Goal: Transaction & Acquisition: Purchase product/service

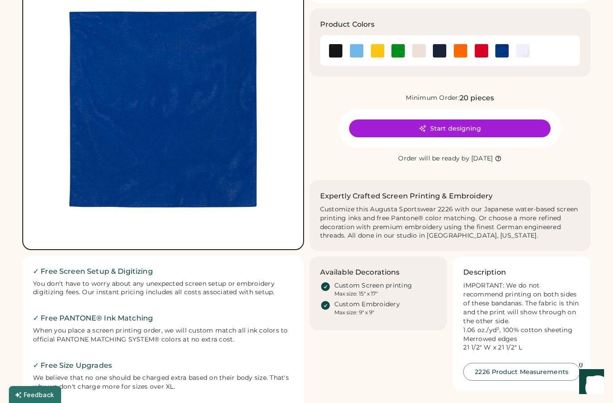
scroll to position [57, 0]
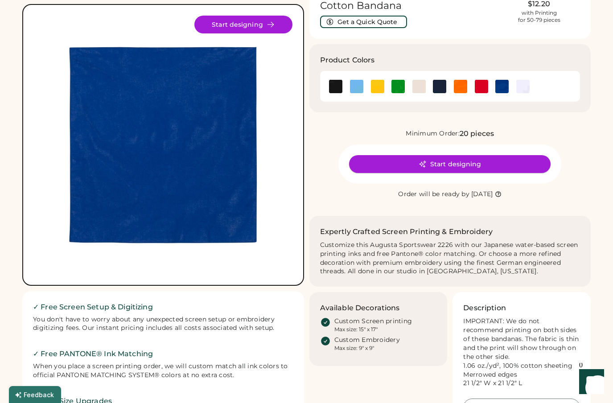
click at [466, 163] on button "Start designing" at bounding box center [450, 164] width 202 height 18
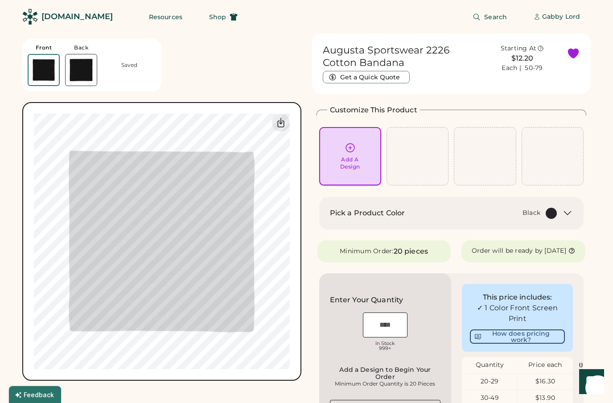
click at [364, 163] on div "Add A Design" at bounding box center [351, 156] width 50 height 28
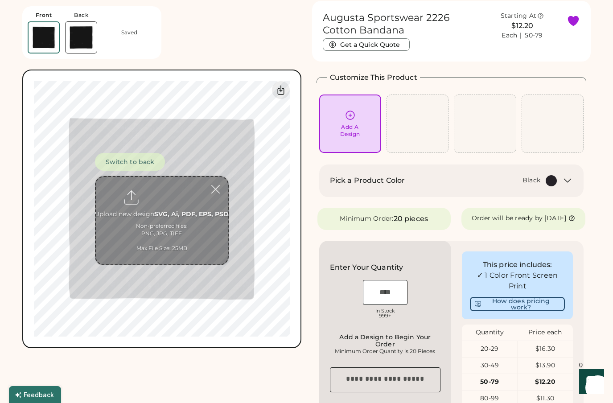
scroll to position [33, 0]
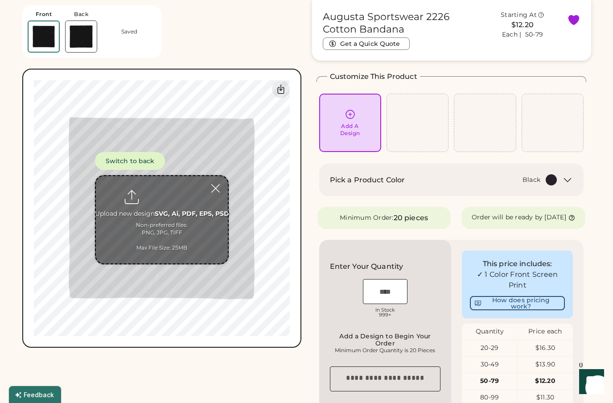
click at [162, 211] on input "file" at bounding box center [162, 219] width 132 height 87
type input "**********"
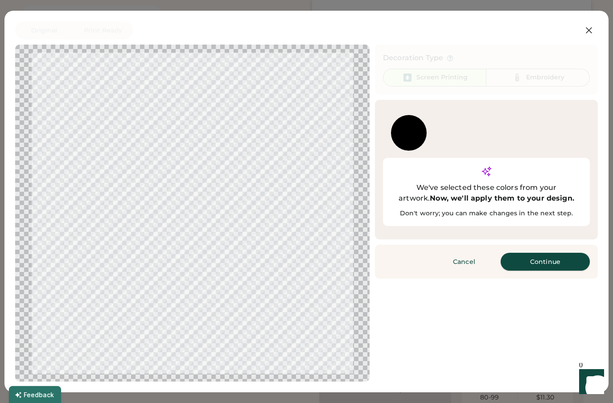
click at [527, 253] on button "Continue" at bounding box center [545, 262] width 89 height 18
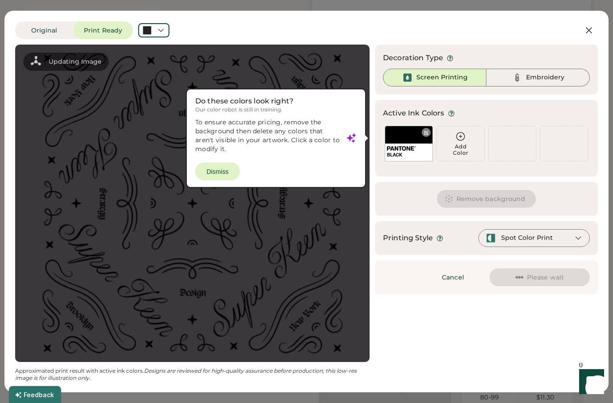
click at [411, 140] on div "BLACK" at bounding box center [409, 144] width 48 height 36
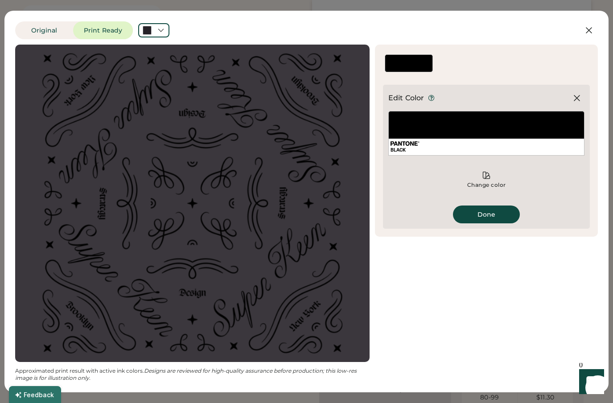
click at [484, 133] on div "BLACK" at bounding box center [487, 133] width 196 height 45
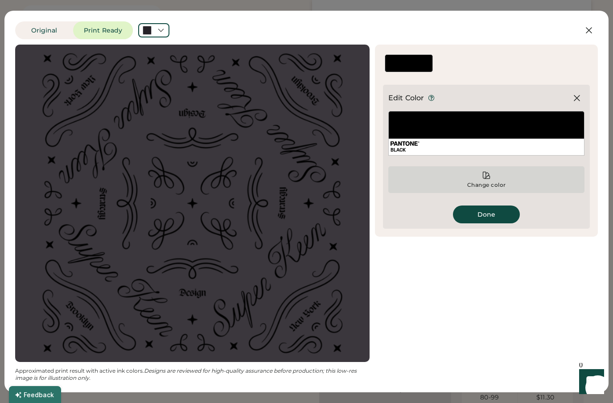
click at [486, 180] on div "Change color" at bounding box center [487, 179] width 196 height 27
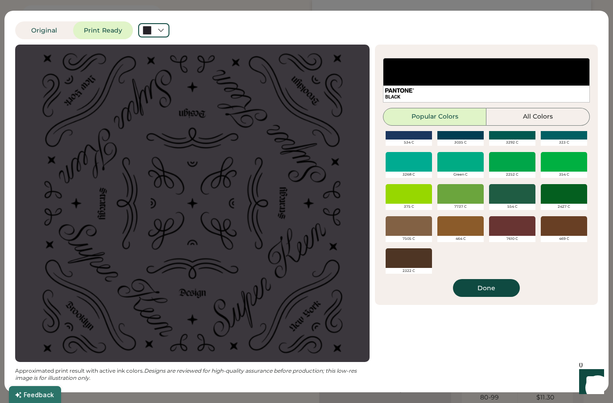
scroll to position [339, 0]
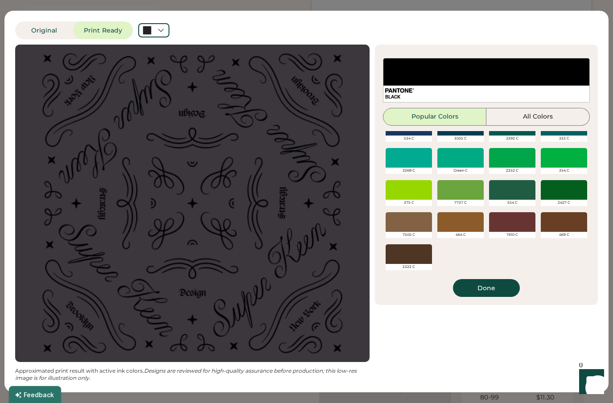
click at [505, 194] on div at bounding box center [512, 190] width 46 height 20
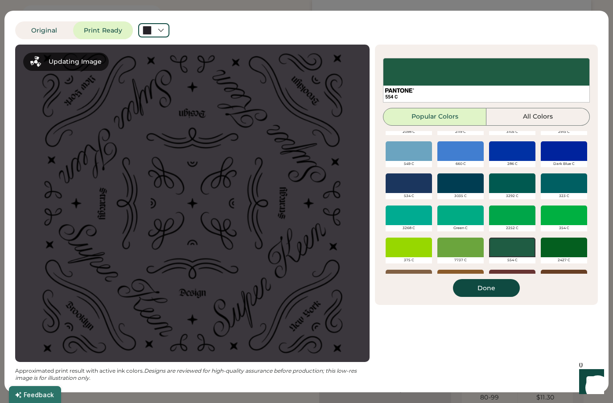
scroll to position [0, 0]
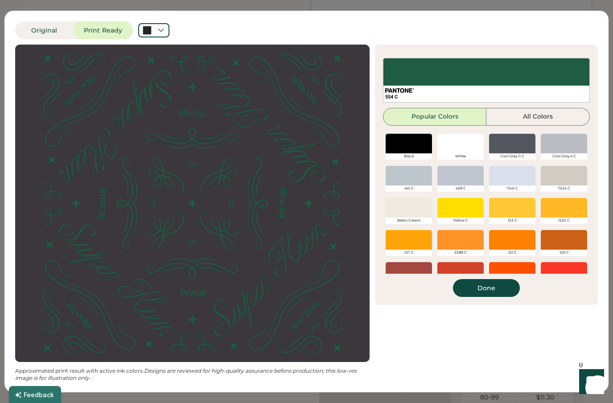
click at [415, 147] on div at bounding box center [409, 144] width 46 height 20
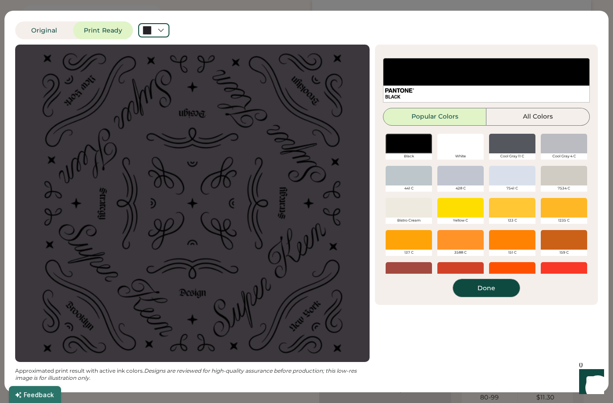
click at [485, 289] on button "Done" at bounding box center [486, 288] width 67 height 18
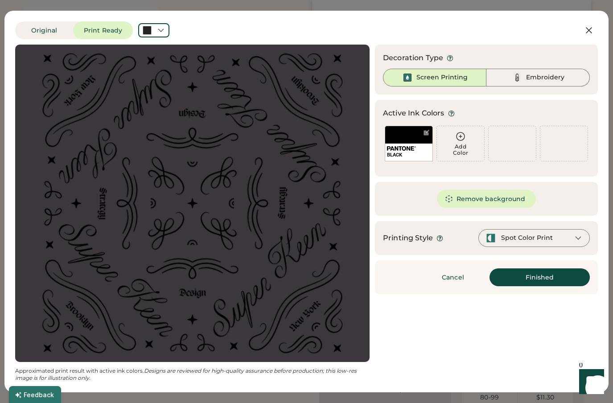
click at [526, 231] on div "Spot Color Print" at bounding box center [535, 238] width 112 height 18
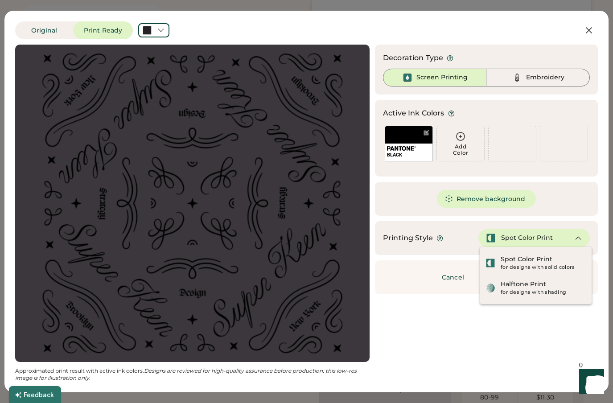
click at [526, 240] on div "Spot Color Print" at bounding box center [527, 238] width 52 height 9
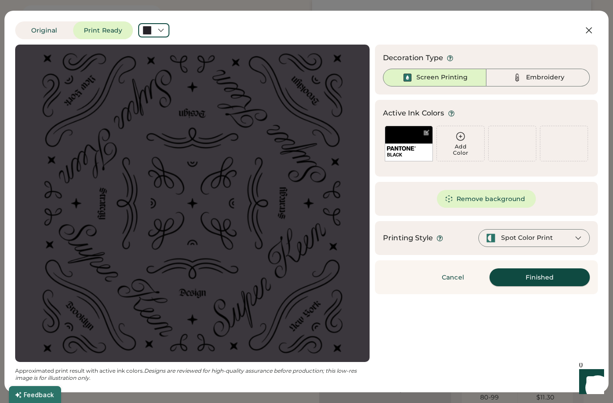
click at [534, 281] on button "Finished" at bounding box center [540, 278] width 100 height 18
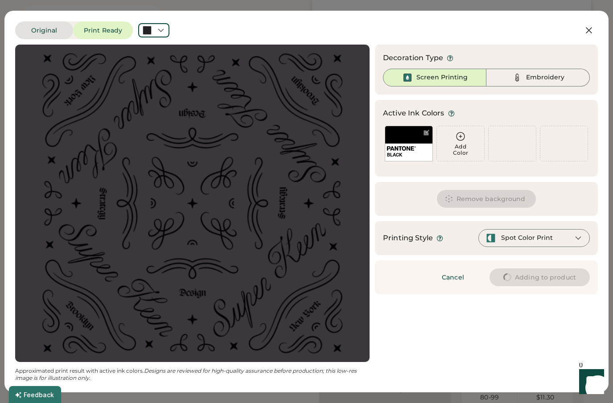
click at [62, 27] on button "Original" at bounding box center [44, 30] width 58 height 18
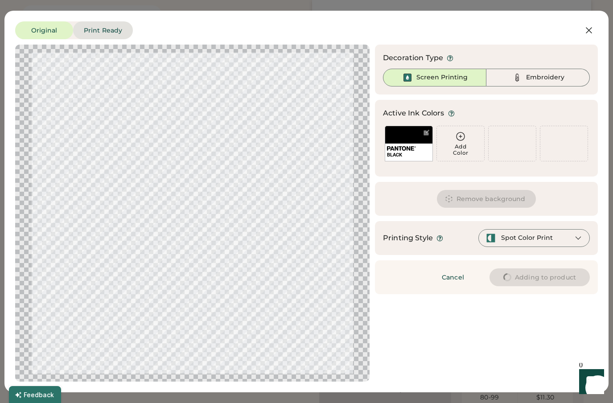
click at [87, 28] on button "Print Ready" at bounding box center [103, 30] width 60 height 18
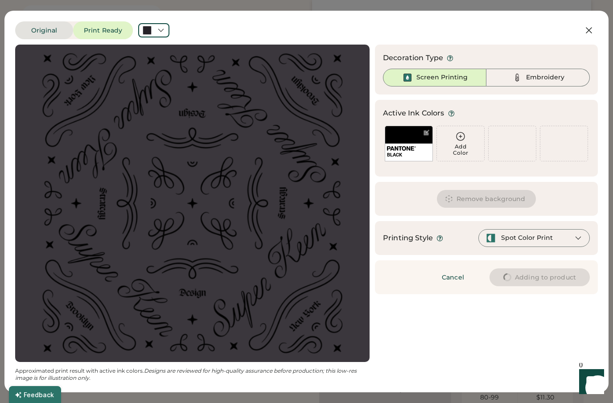
click at [56, 27] on button "Original" at bounding box center [44, 30] width 58 height 18
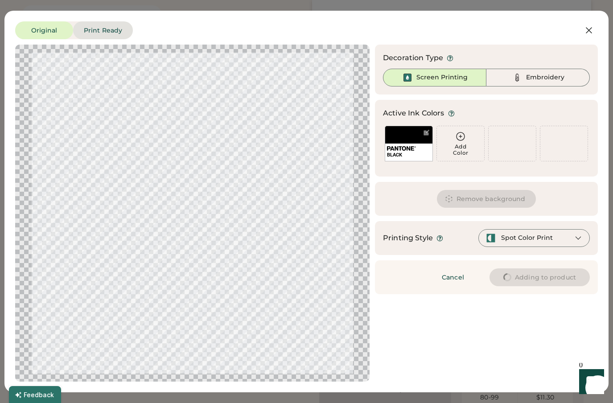
click at [95, 30] on button "Print Ready" at bounding box center [103, 30] width 60 height 18
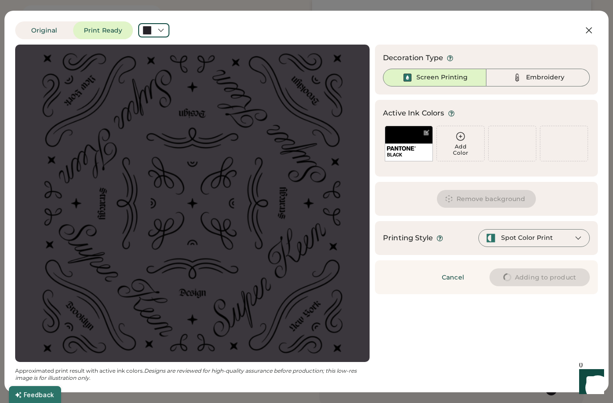
type input "****"
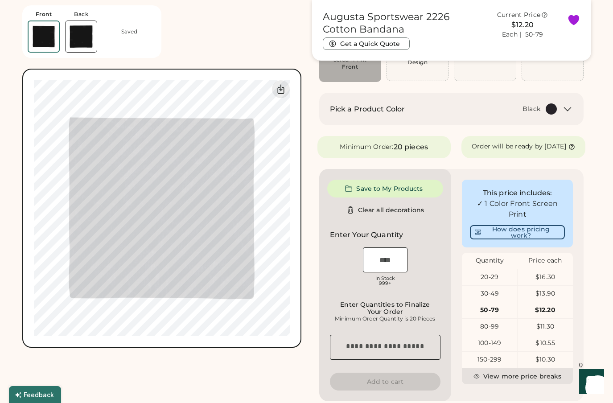
scroll to position [105, 0]
type input "****"
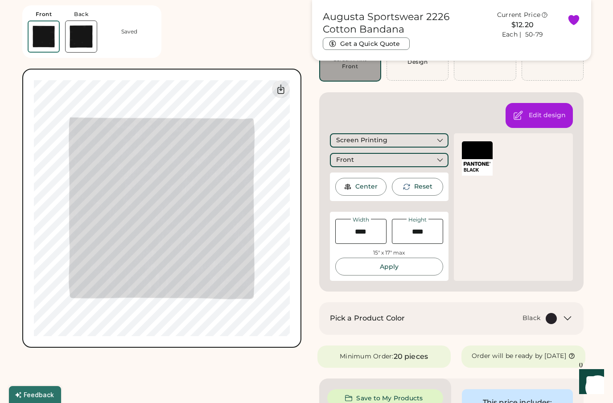
click at [365, 232] on input "input" at bounding box center [361, 231] width 51 height 25
drag, startPoint x: 378, startPoint y: 234, endPoint x: 332, endPoint y: 234, distance: 46.0
click at [332, 234] on div "Width Height 15" x 17" max Apply" at bounding box center [389, 246] width 119 height 69
type input "*****"
click at [473, 241] on div "BLACK" at bounding box center [513, 207] width 119 height 148
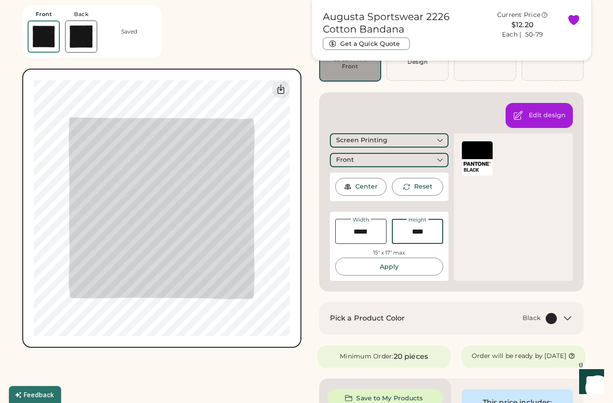
drag, startPoint x: 435, startPoint y: 231, endPoint x: 394, endPoint y: 231, distance: 41.9
click at [394, 231] on input "input" at bounding box center [417, 231] width 51 height 25
type input "*****"
click at [492, 257] on div "BLACK" at bounding box center [513, 207] width 119 height 148
click at [376, 188] on div "Center" at bounding box center [367, 186] width 22 height 9
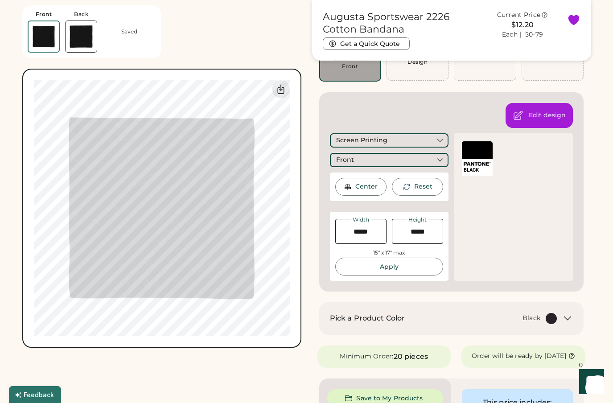
click at [444, 97] on div "Edit design Screen Printing Front Center Reset Width Height 15" x 17" max Apply…" at bounding box center [451, 191] width 265 height 199
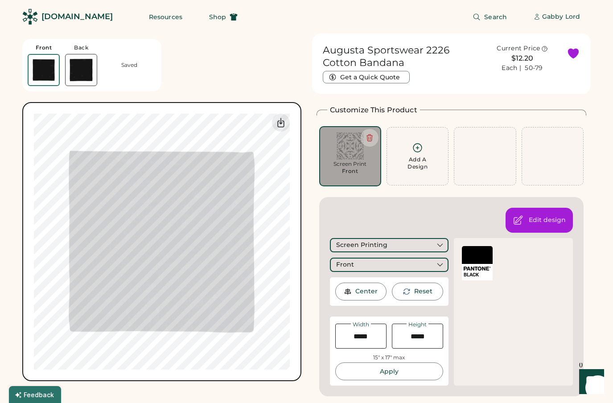
scroll to position [0, 0]
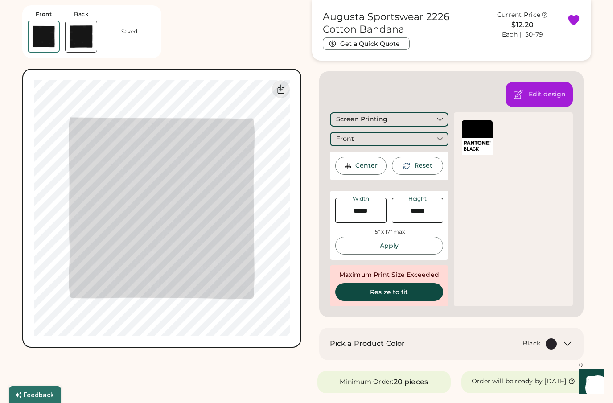
scroll to position [133, 0]
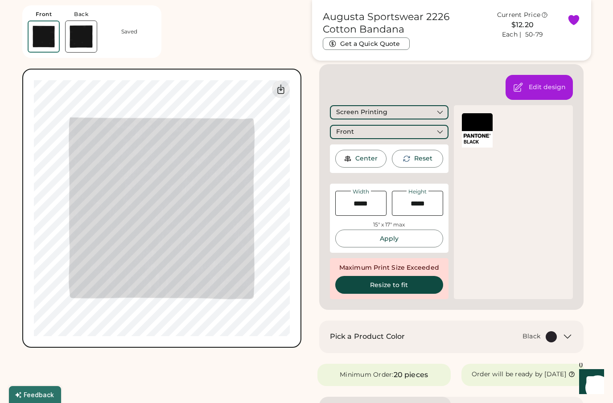
click at [568, 338] on icon at bounding box center [568, 337] width 7 height 4
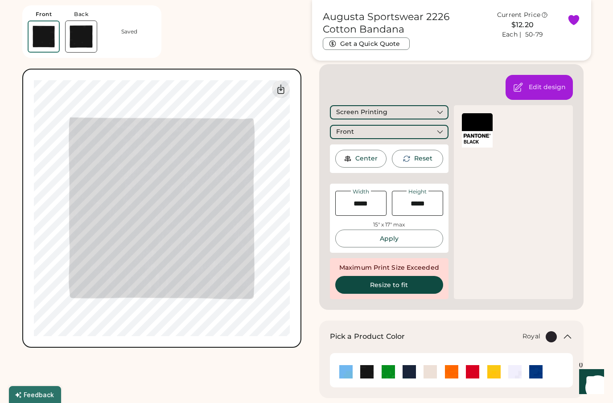
click at [539, 370] on img at bounding box center [536, 371] width 13 height 13
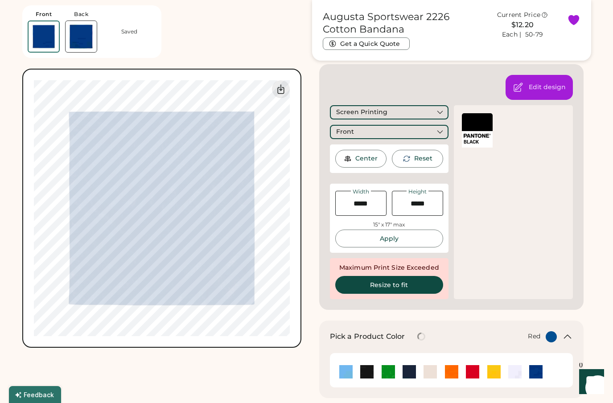
click at [477, 371] on img at bounding box center [472, 371] width 13 height 13
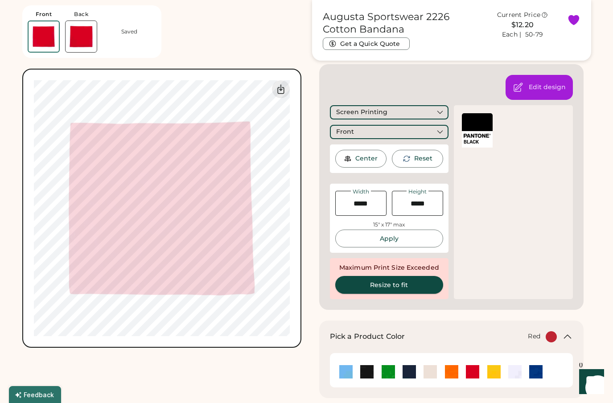
click at [361, 287] on button "Resize to fit" at bounding box center [390, 285] width 108 height 18
click at [355, 290] on button "Resize to fit" at bounding box center [390, 285] width 108 height 18
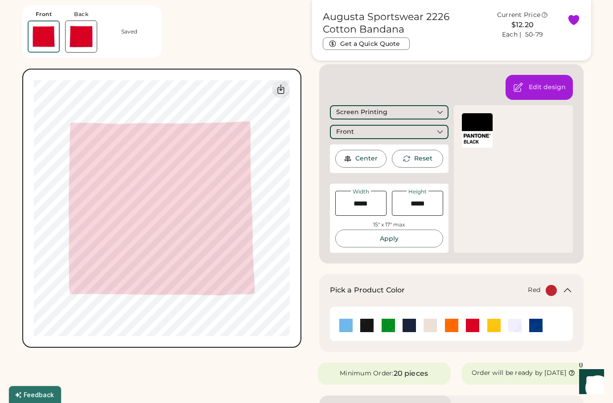
click at [372, 160] on div "Center" at bounding box center [367, 158] width 22 height 9
click at [380, 240] on button "Apply" at bounding box center [390, 239] width 108 height 18
click at [371, 154] on div "Center" at bounding box center [367, 158] width 22 height 9
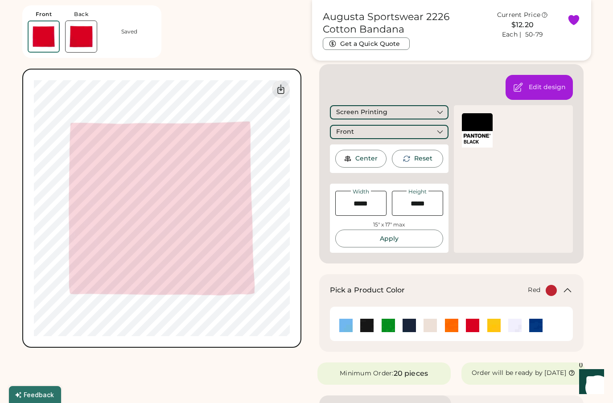
click at [371, 154] on div "Center" at bounding box center [367, 158] width 22 height 9
click at [509, 251] on div "BLACK" at bounding box center [513, 179] width 119 height 148
click at [493, 214] on div "BLACK" at bounding box center [513, 179] width 119 height 148
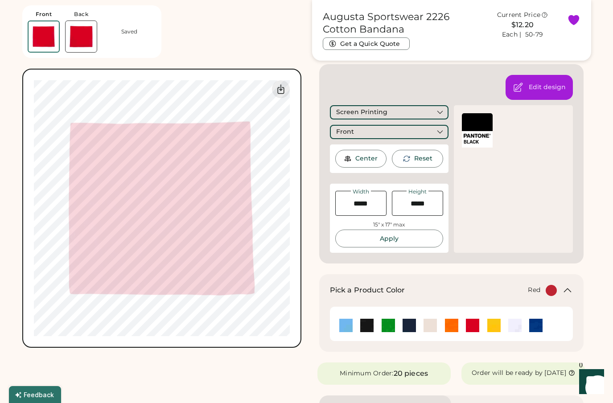
type input "****"
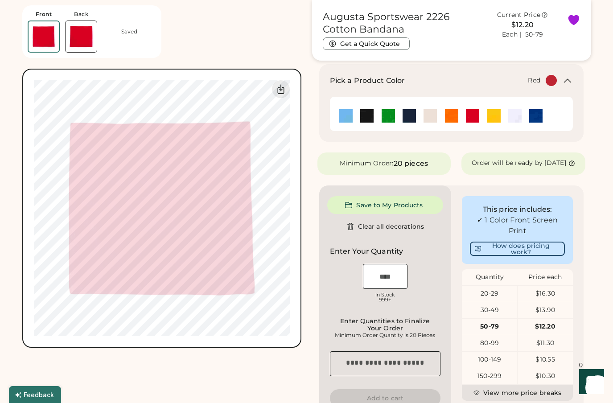
type input "*****"
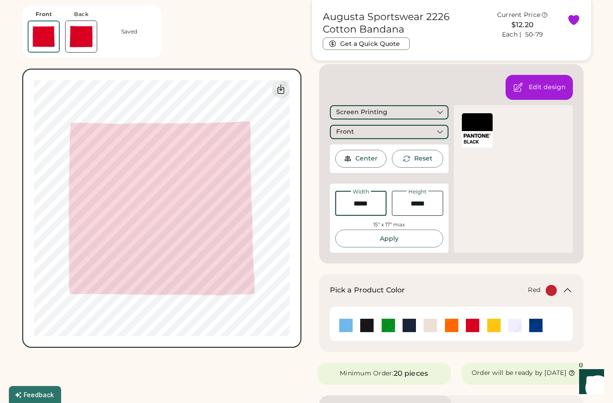
click at [375, 205] on input "input" at bounding box center [361, 203] width 51 height 25
type input "*****"
drag, startPoint x: 352, startPoint y: 202, endPoint x: 397, endPoint y: 203, distance: 45.1
click at [397, 203] on div "Width Height 15" x 17" max Apply" at bounding box center [390, 218] width 108 height 58
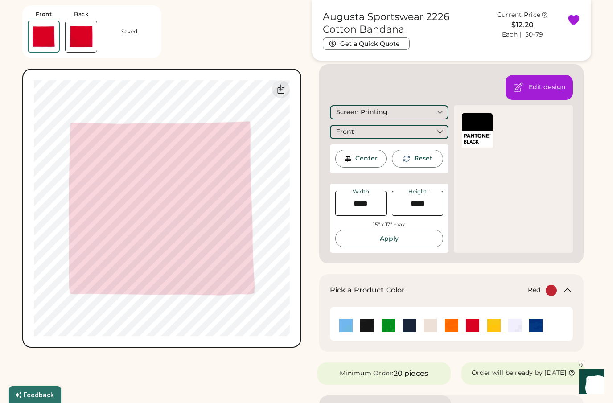
click at [502, 198] on div "BLACK" at bounding box center [513, 179] width 119 height 148
click at [385, 236] on button "Apply" at bounding box center [390, 239] width 108 height 18
click at [399, 241] on button "Apply" at bounding box center [390, 239] width 108 height 18
click at [485, 198] on div "BLACK" at bounding box center [513, 179] width 119 height 148
click at [513, 215] on div "BLACK" at bounding box center [513, 179] width 119 height 148
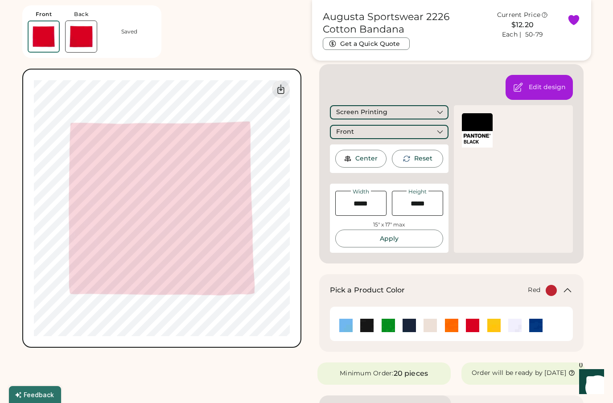
type input "****"
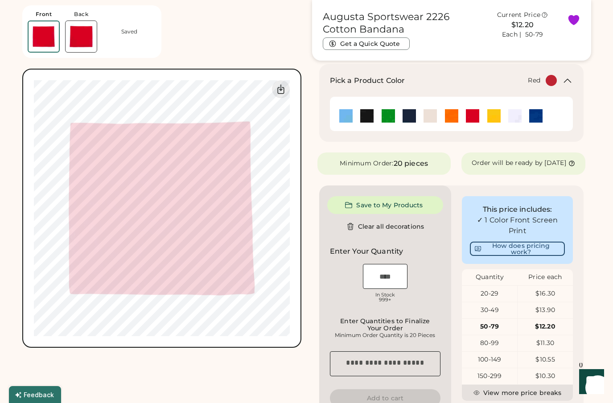
type input "*****"
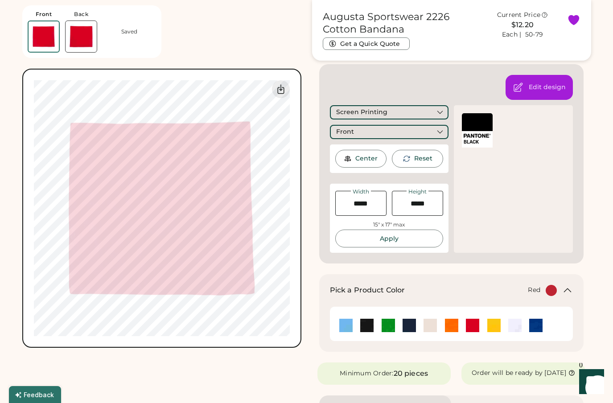
click at [477, 228] on div "BLACK" at bounding box center [513, 179] width 119 height 148
click at [305, 222] on div "Front Back Saved Switch to back Upload new design SVG, Ai, PDF, EPS, PSD Non-pr…" at bounding box center [306, 337] width 569 height 872
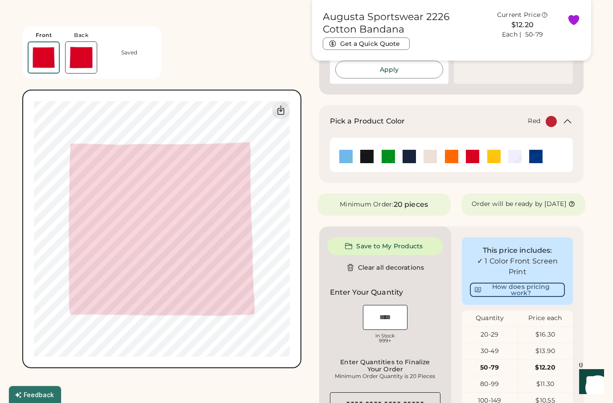
scroll to position [0, 0]
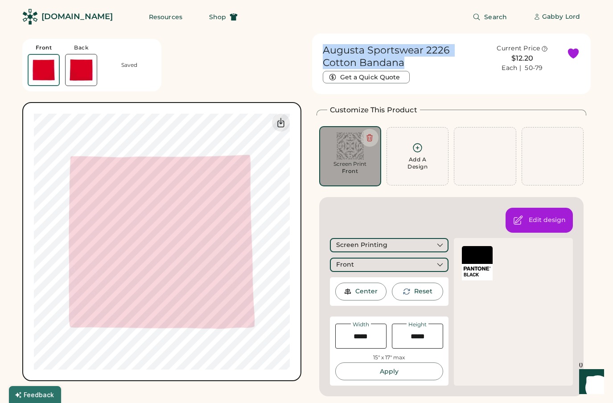
drag, startPoint x: 402, startPoint y: 62, endPoint x: 325, endPoint y: 43, distance: 80.0
click at [325, 43] on div "Augusta Sportswear 2226 Cotton Bandana Get a Quick Quote Current Price $12.20 E…" at bounding box center [452, 60] width 269 height 55
copy h1 "Augusta Sportswear 2226 Cotton Bandana"
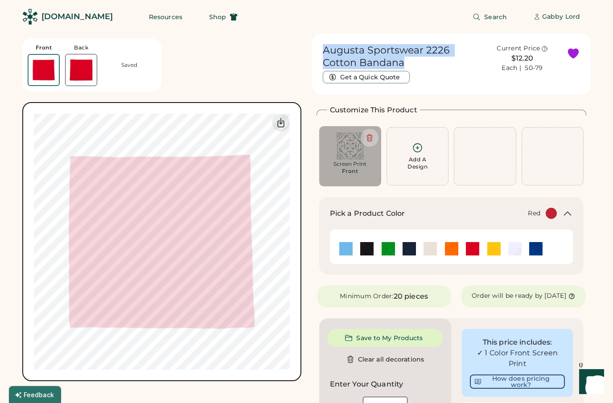
type input "*****"
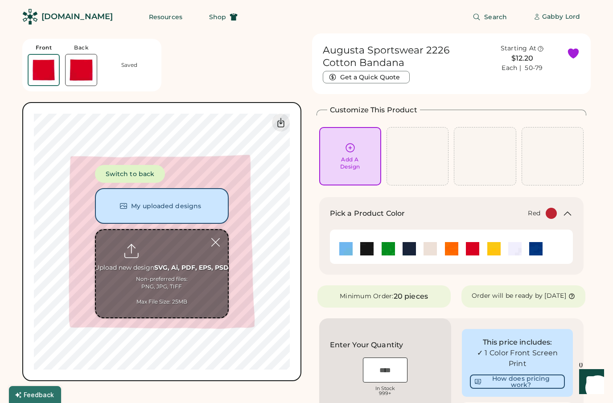
click at [278, 62] on div "Front Back Saved Switch to back My uploaded designs Upload new design SVG, Ai, …" at bounding box center [161, 207] width 279 height 348
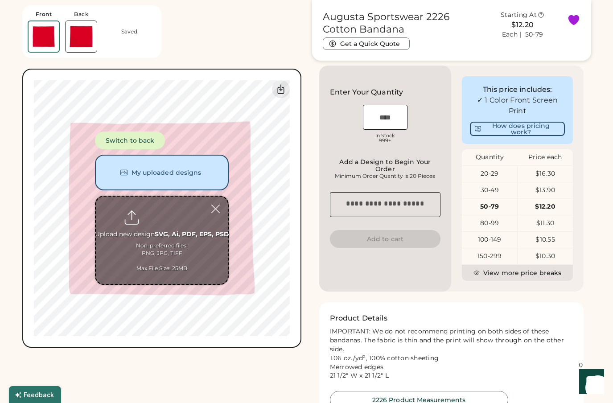
scroll to position [252, 0]
click at [397, 211] on textarea at bounding box center [385, 205] width 111 height 25
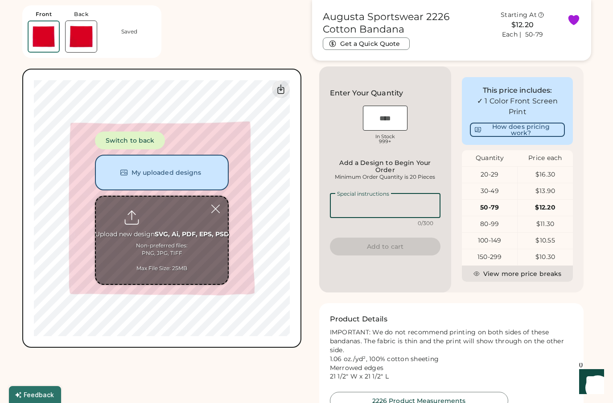
click at [312, 309] on div "Augusta Sportswear 2226 Cotton Bandana Get a Quick Quote Starting At $12.20 Eac…" at bounding box center [451, 108] width 279 height 655
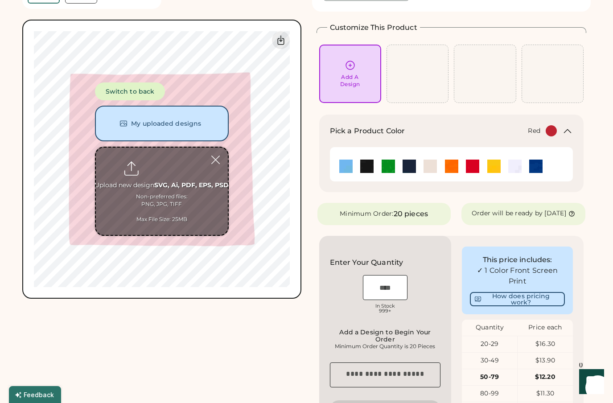
scroll to position [0, 0]
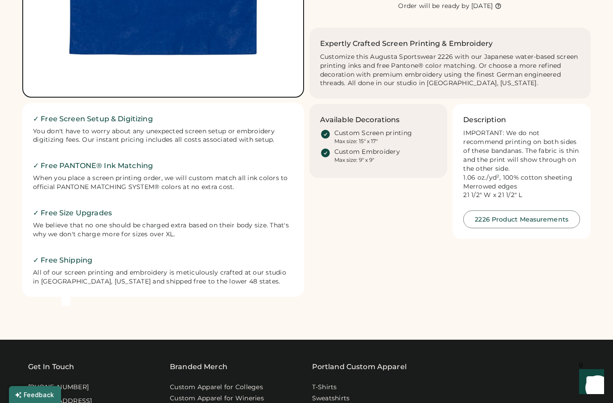
scroll to position [246, 0]
